Goal: Task Accomplishment & Management: Manage account settings

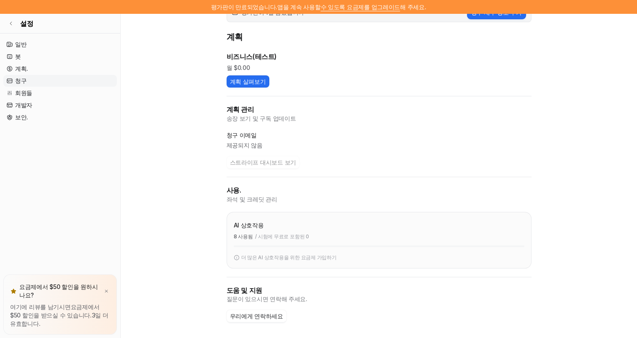
scroll to position [20, 0]
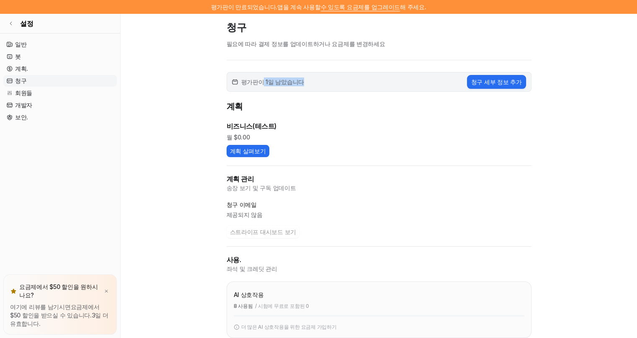
drag, startPoint x: 261, startPoint y: 82, endPoint x: 383, endPoint y: 80, distance: 121.1
click at [313, 82] on div "평가판이 1일 남았습니다 청구 세부 정보 추가" at bounding box center [379, 82] width 305 height 20
click at [482, 82] on font "청구 세부 정보 추가" at bounding box center [496, 82] width 51 height 9
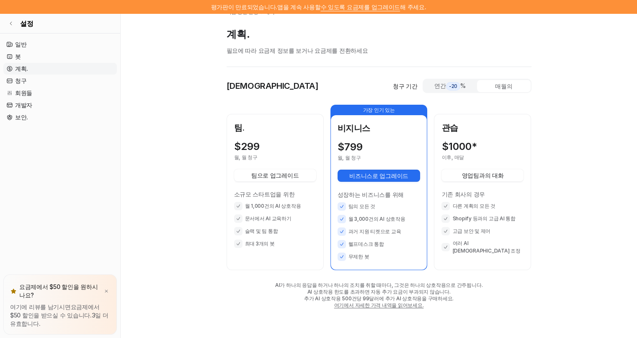
click at [500, 90] on div "매월의" at bounding box center [504, 86] width 54 height 12
click at [458, 85] on span "-20" at bounding box center [453, 86] width 14 height 8
click at [506, 85] on font "매월의" at bounding box center [503, 86] width 17 height 7
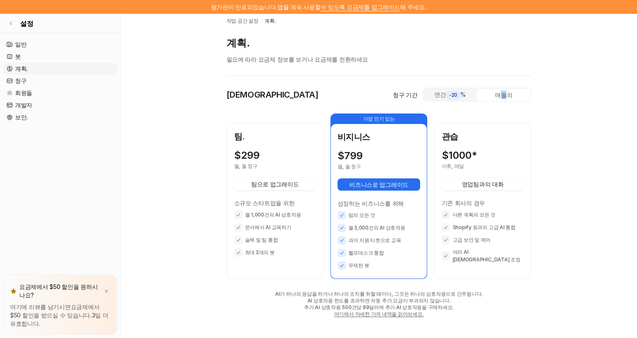
scroll to position [0, 0]
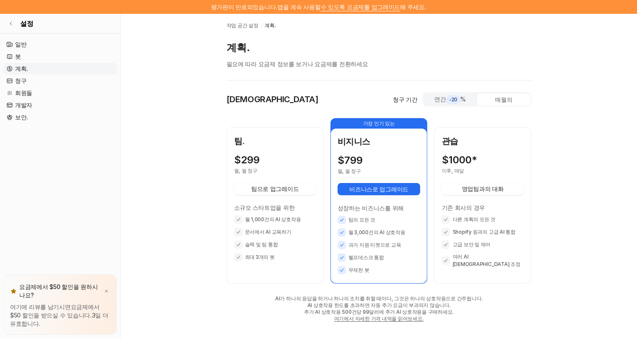
scroll to position [20, 0]
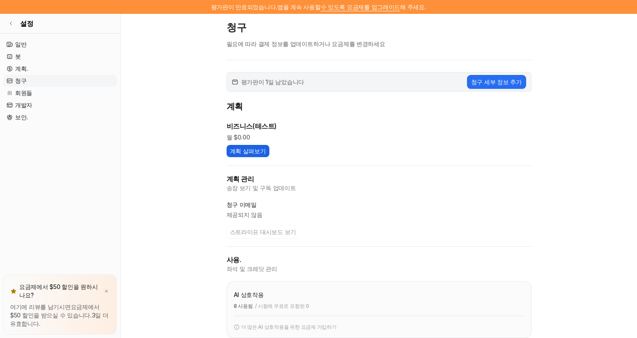
click at [239, 151] on font "계획 살펴보기" at bounding box center [248, 151] width 36 height 9
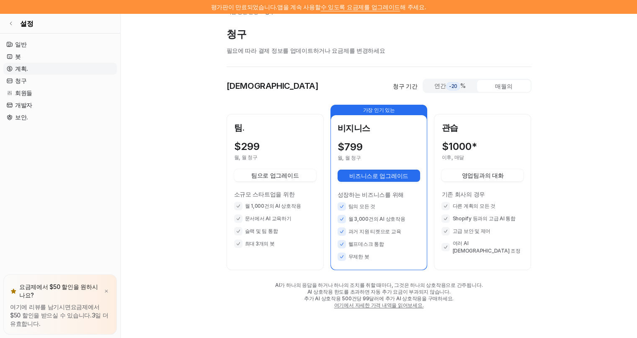
scroll to position [13, 0]
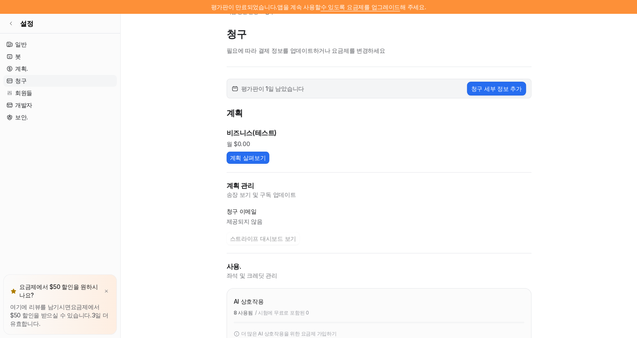
scroll to position [20, 0]
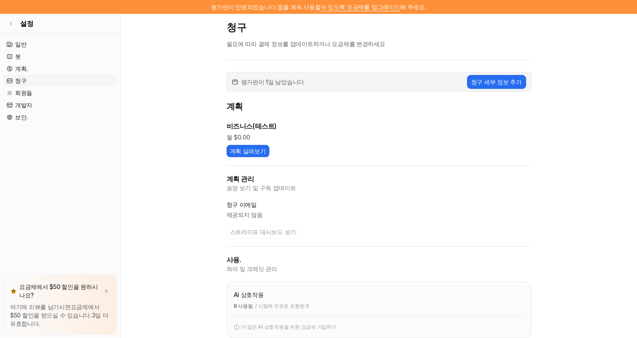
click at [24, 80] on font "청구" at bounding box center [20, 80] width 11 height 7
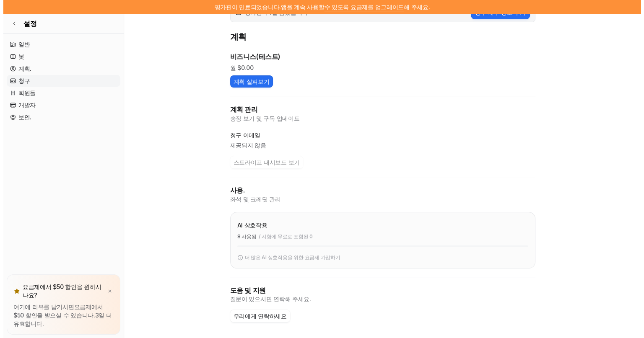
scroll to position [0, 0]
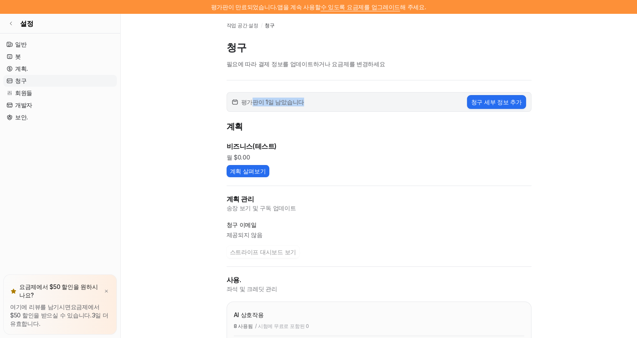
drag, startPoint x: 252, startPoint y: 102, endPoint x: 394, endPoint y: 142, distance: 147.1
click at [365, 106] on div "평가판이 1일 남았습니다 청구 세부 정보 추가" at bounding box center [379, 102] width 305 height 20
click at [399, 154] on p "월 $0.00" at bounding box center [379, 157] width 305 height 9
click at [35, 44] on link "일반" at bounding box center [60, 45] width 114 height 12
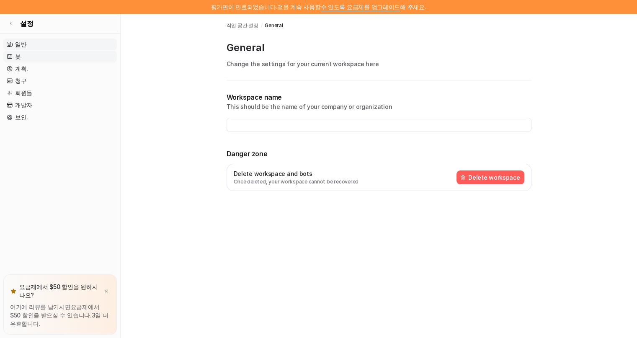
type input "**********"
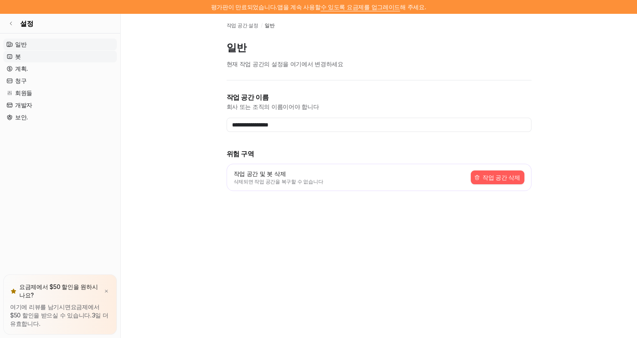
click at [30, 56] on link "봇" at bounding box center [60, 57] width 114 height 12
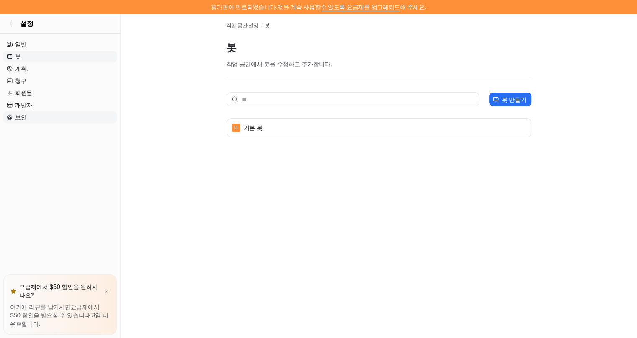
click at [15, 121] on font "보안." at bounding box center [21, 117] width 13 height 7
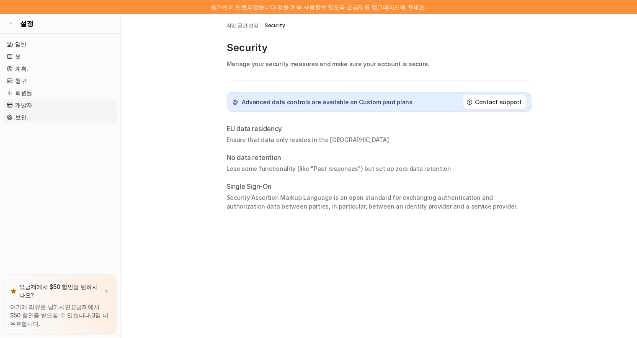
click at [23, 105] on font "개발자" at bounding box center [23, 104] width 17 height 7
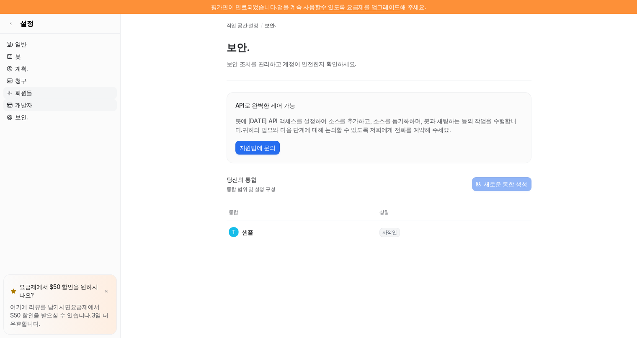
click at [28, 91] on font "회원들" at bounding box center [23, 92] width 17 height 7
